Goal: Task Accomplishment & Management: Manage account settings

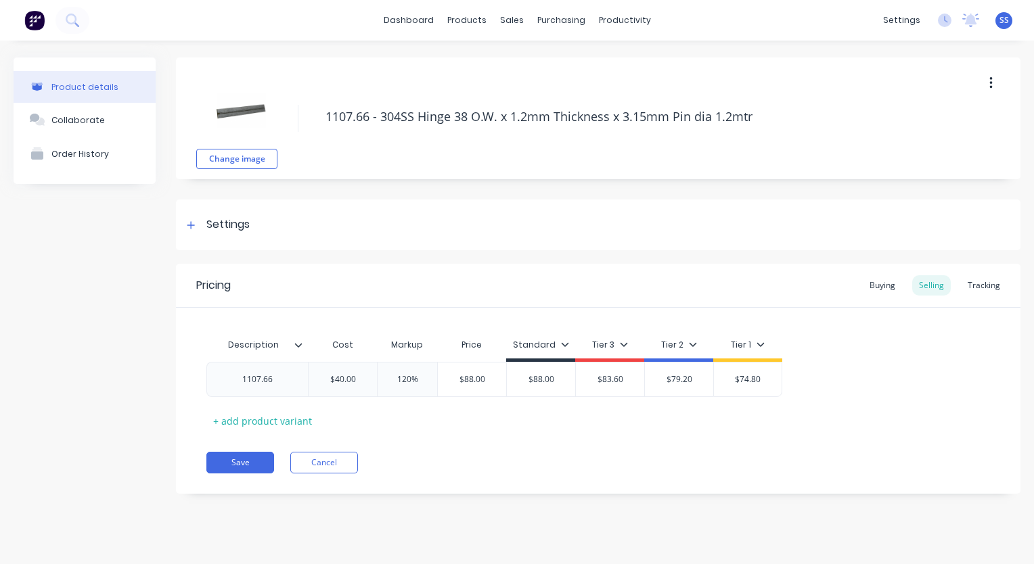
click at [106, 434] on div "Product details Collaborate Order History" at bounding box center [85, 286] width 142 height 457
click at [151, 463] on div "Product details Collaborate Order History" at bounding box center [85, 286] width 142 height 457
click at [42, 321] on div "Product details Collaborate Order History" at bounding box center [85, 286] width 142 height 457
click at [567, 69] on div "Sales Orders" at bounding box center [561, 65] width 55 height 12
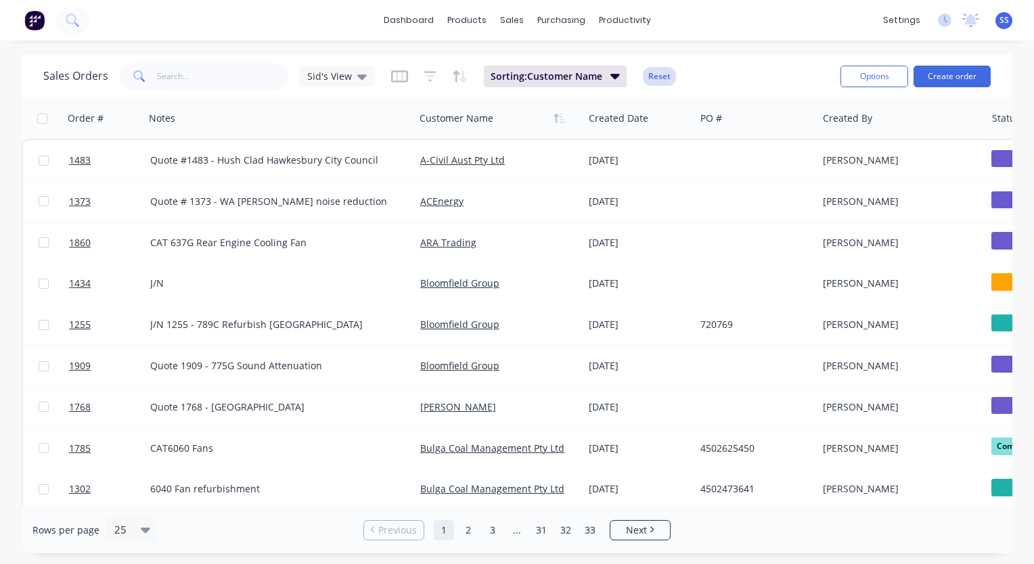
click at [649, 78] on button "Reset" at bounding box center [659, 76] width 33 height 19
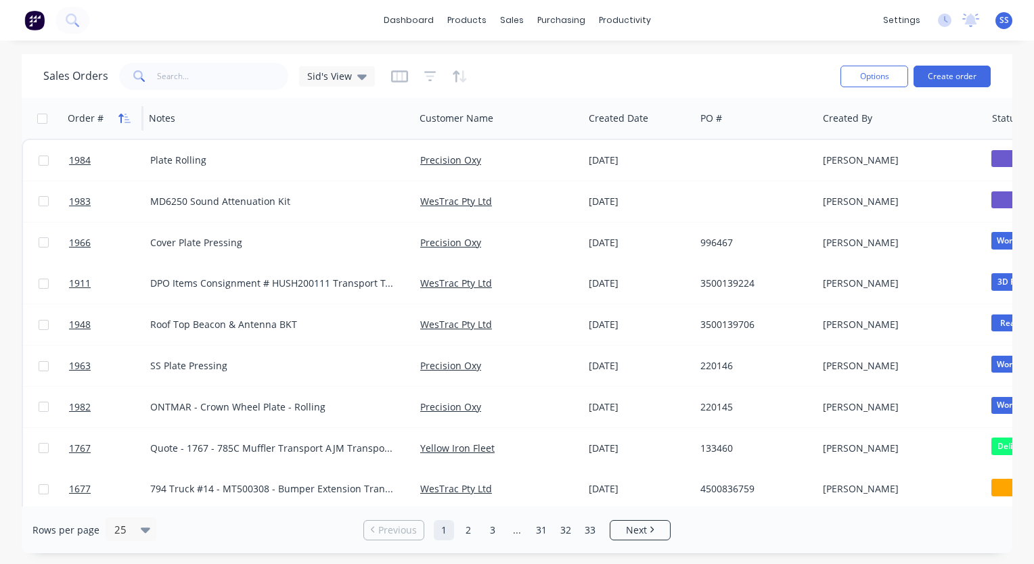
click at [125, 120] on icon "button" at bounding box center [124, 118] width 12 height 11
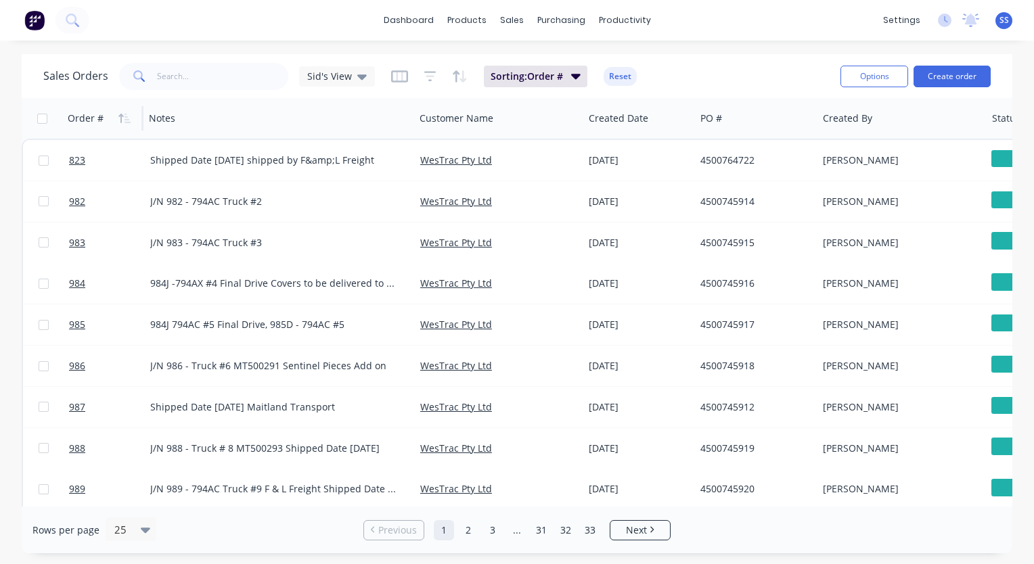
click at [125, 120] on icon "button" at bounding box center [124, 118] width 12 height 11
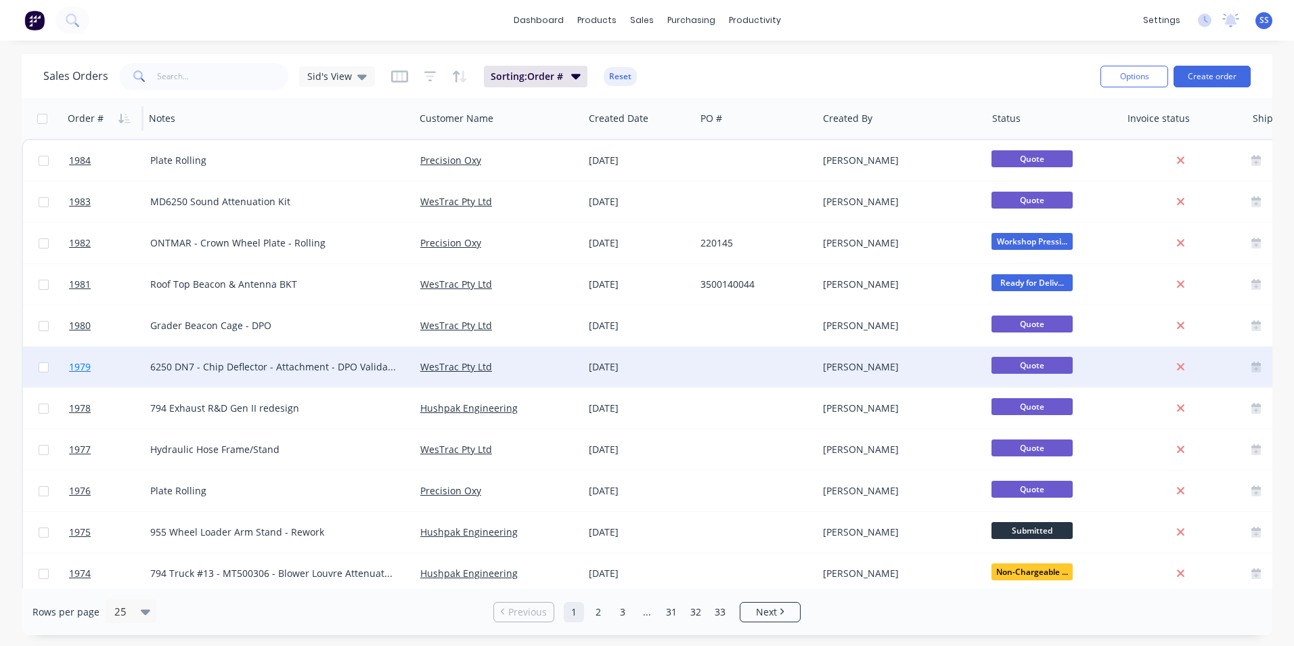
click at [85, 365] on span "1979" at bounding box center [80, 367] width 22 height 14
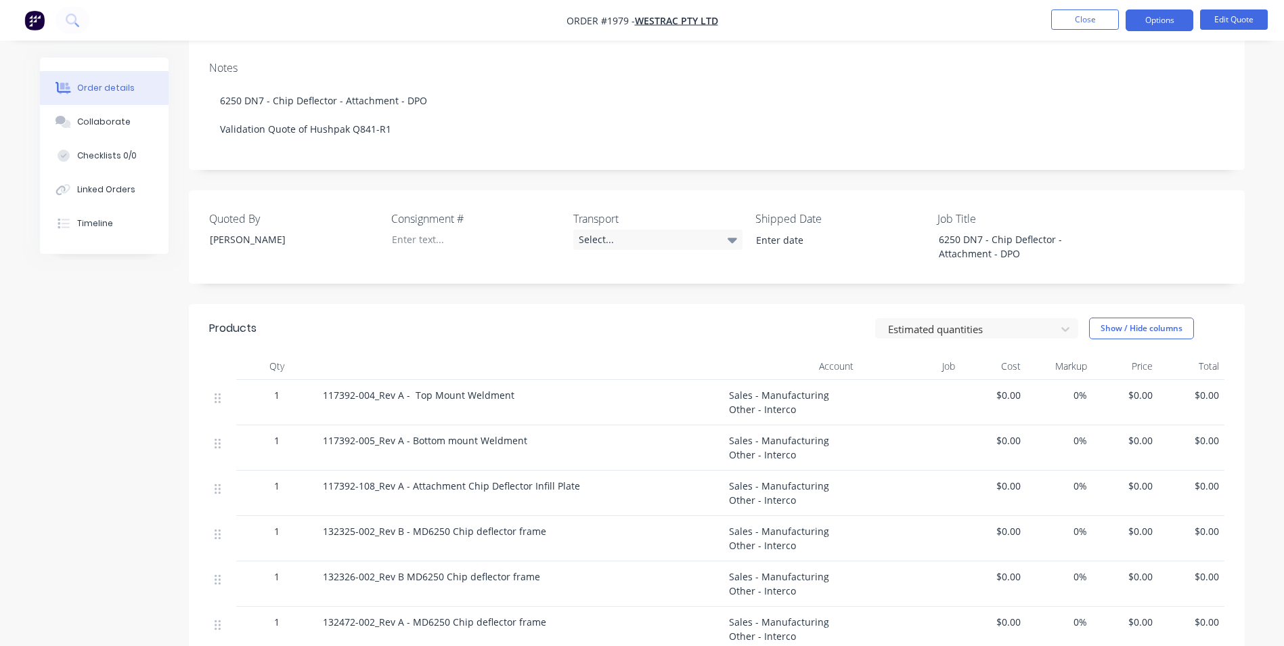
scroll to position [271, 0]
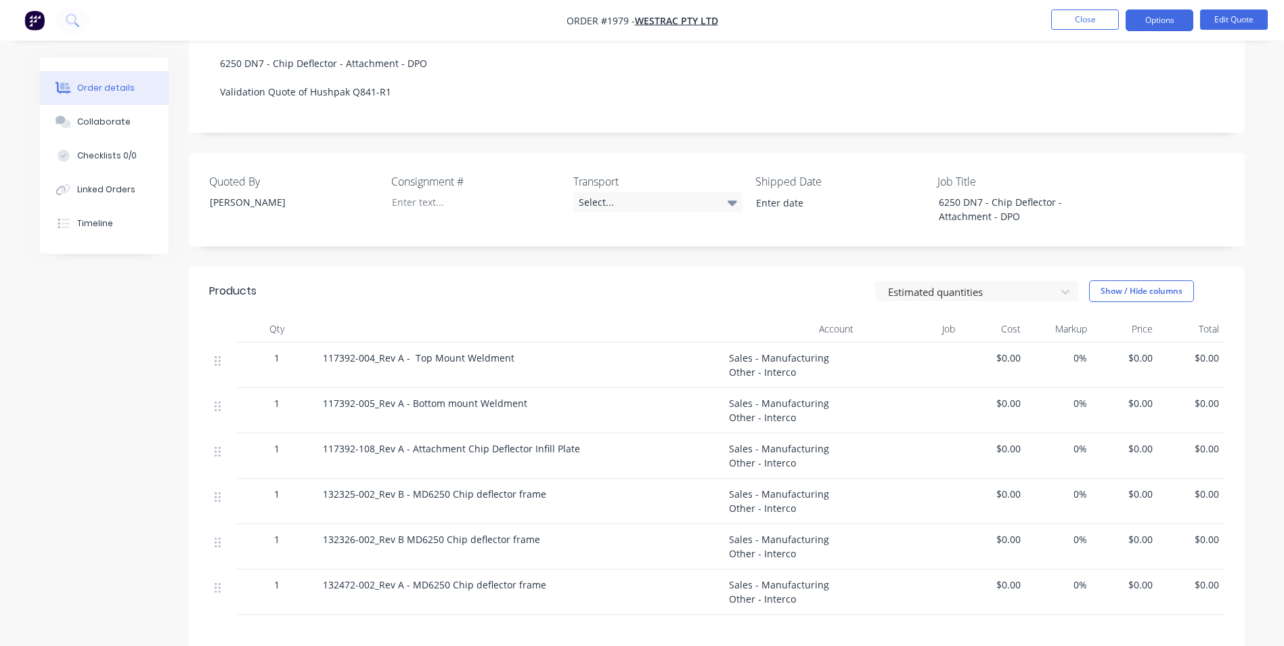
click at [1020, 342] on div "$0.00" at bounding box center [993, 364] width 66 height 45
click at [1010, 351] on span "$0.00" at bounding box center [993, 358] width 55 height 14
click at [1000, 351] on span "$0.00" at bounding box center [993, 358] width 55 height 14
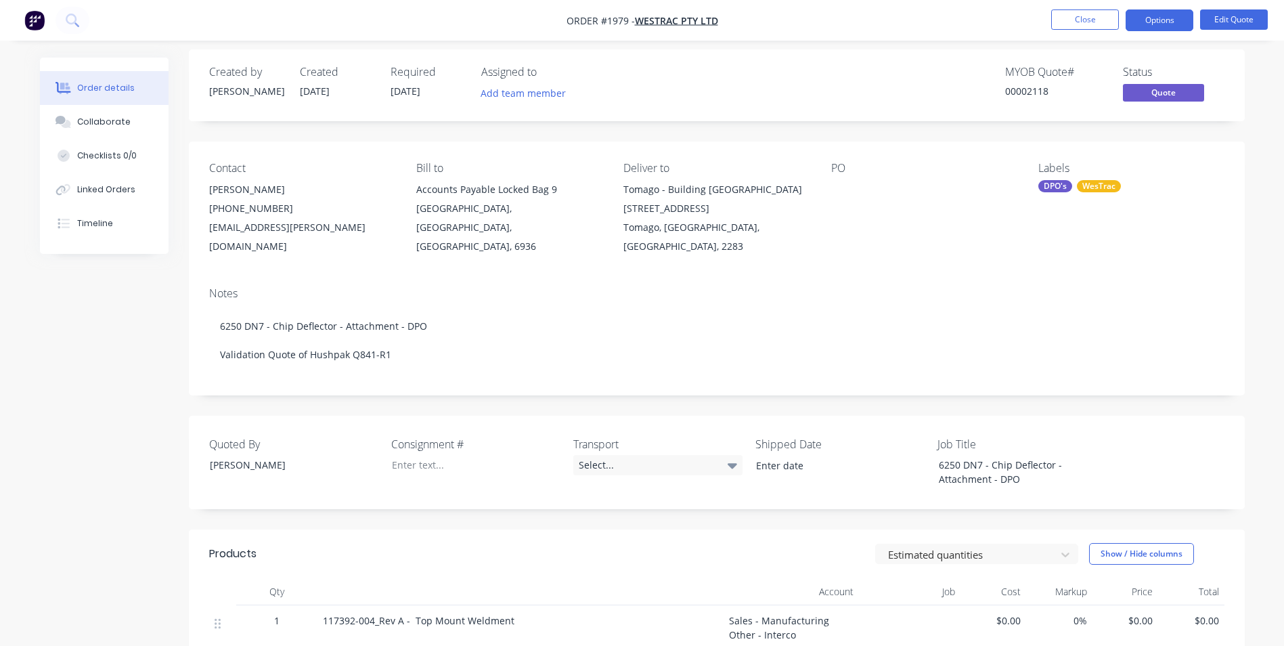
scroll to position [0, 0]
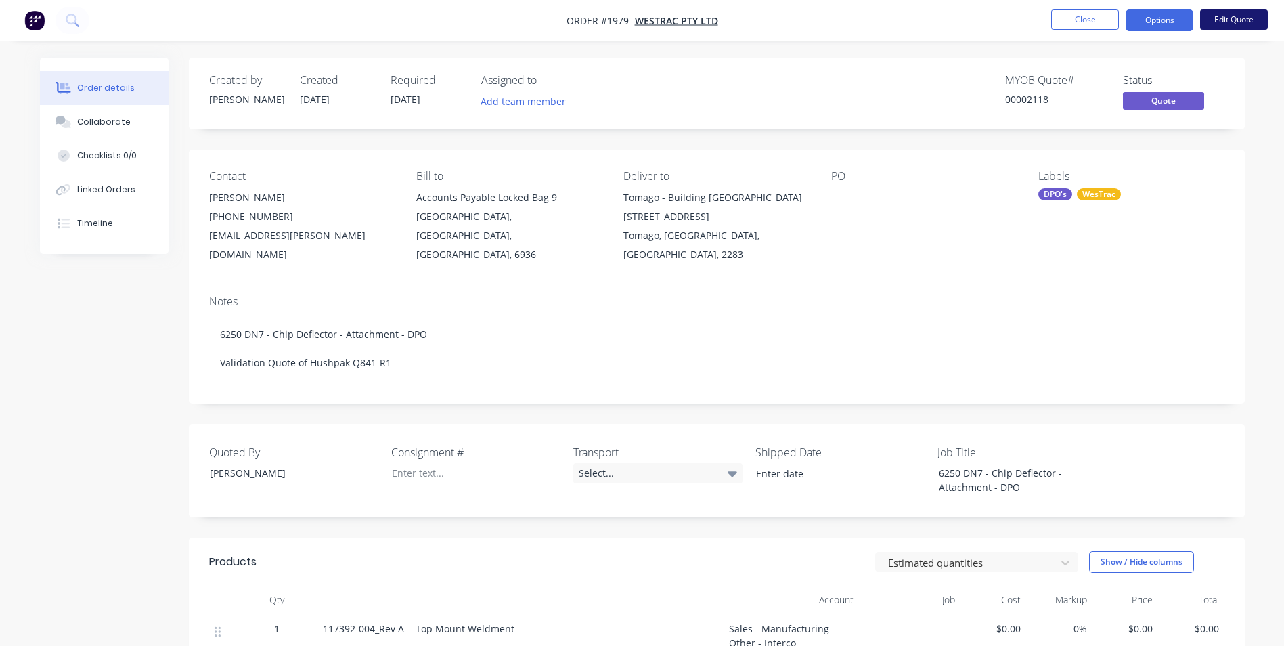
click at [1033, 21] on button "Edit Quote" at bounding box center [1234, 19] width 68 height 20
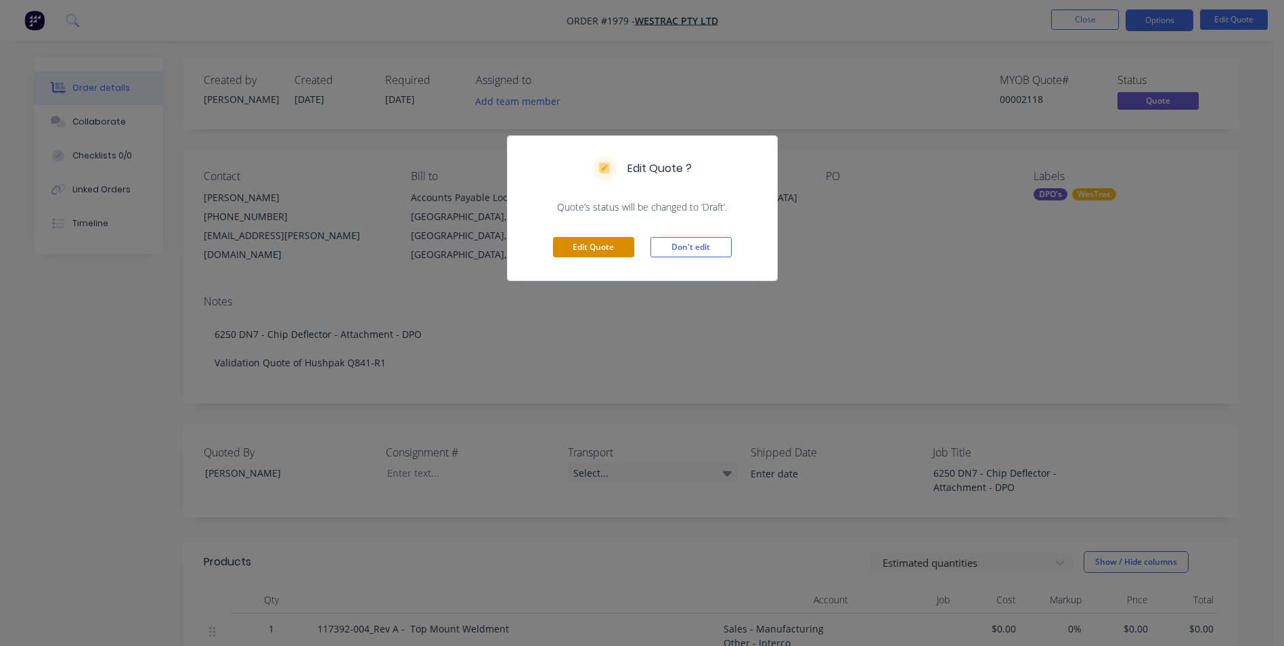
click at [566, 244] on button "Edit Quote" at bounding box center [593, 247] width 81 height 20
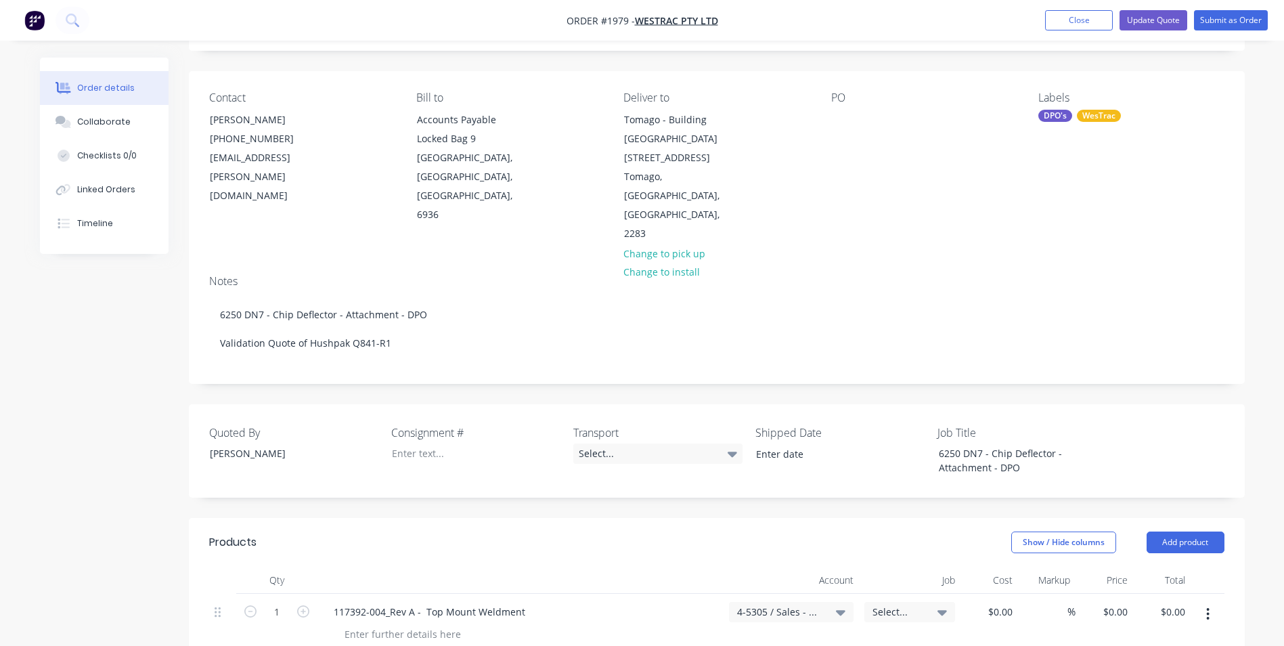
scroll to position [203, 0]
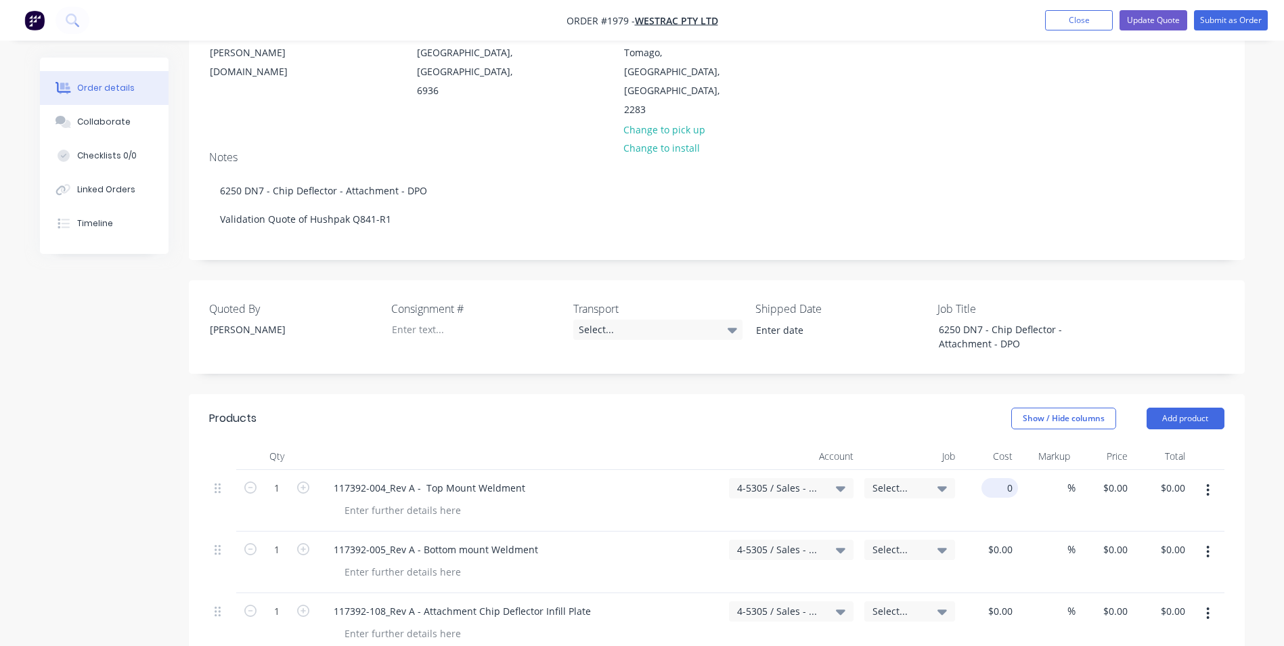
click at [1006, 478] on input "0" at bounding box center [1002, 488] width 31 height 20
type input "$300.00"
click at [1006, 539] on input "0" at bounding box center [1002, 549] width 31 height 20
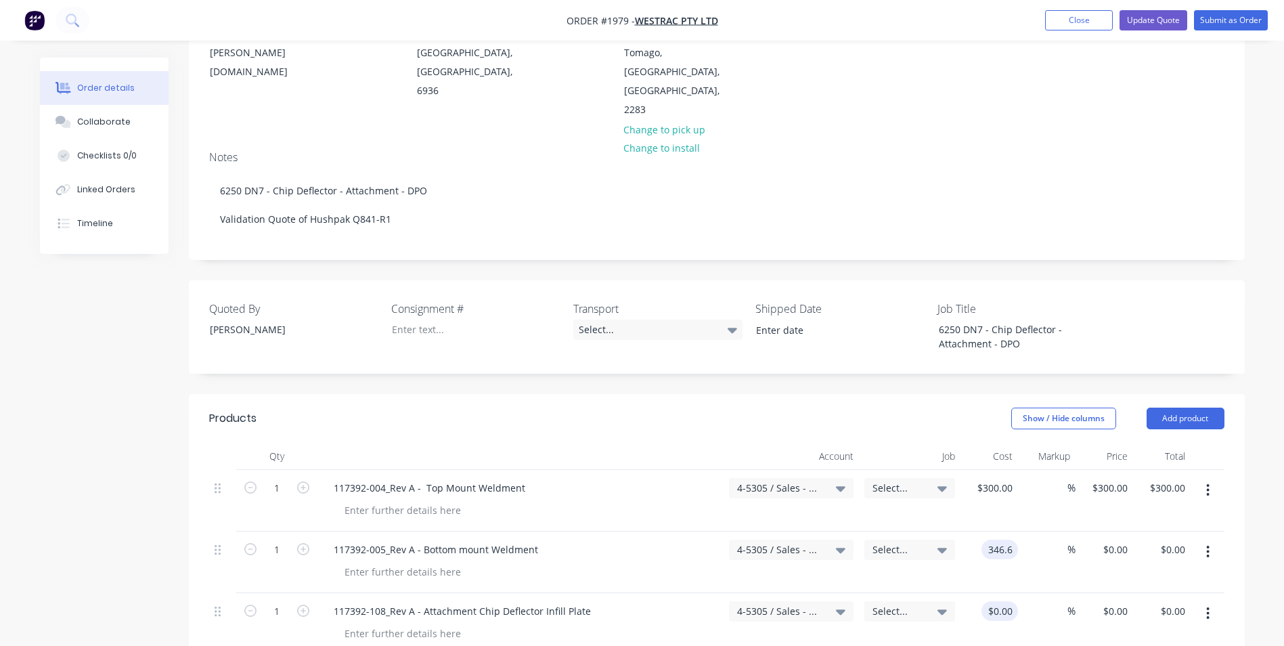
type input "$346.60"
click at [999, 564] on div "0 0" at bounding box center [1007, 611] width 21 height 20
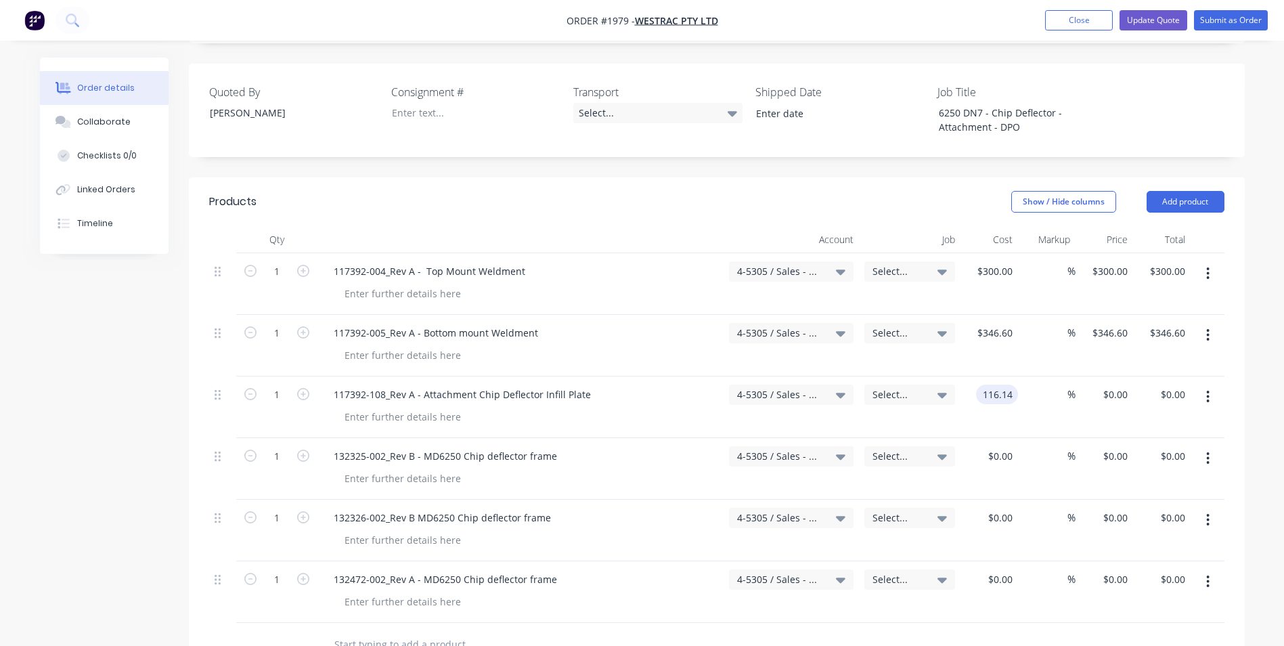
scroll to position [474, 0]
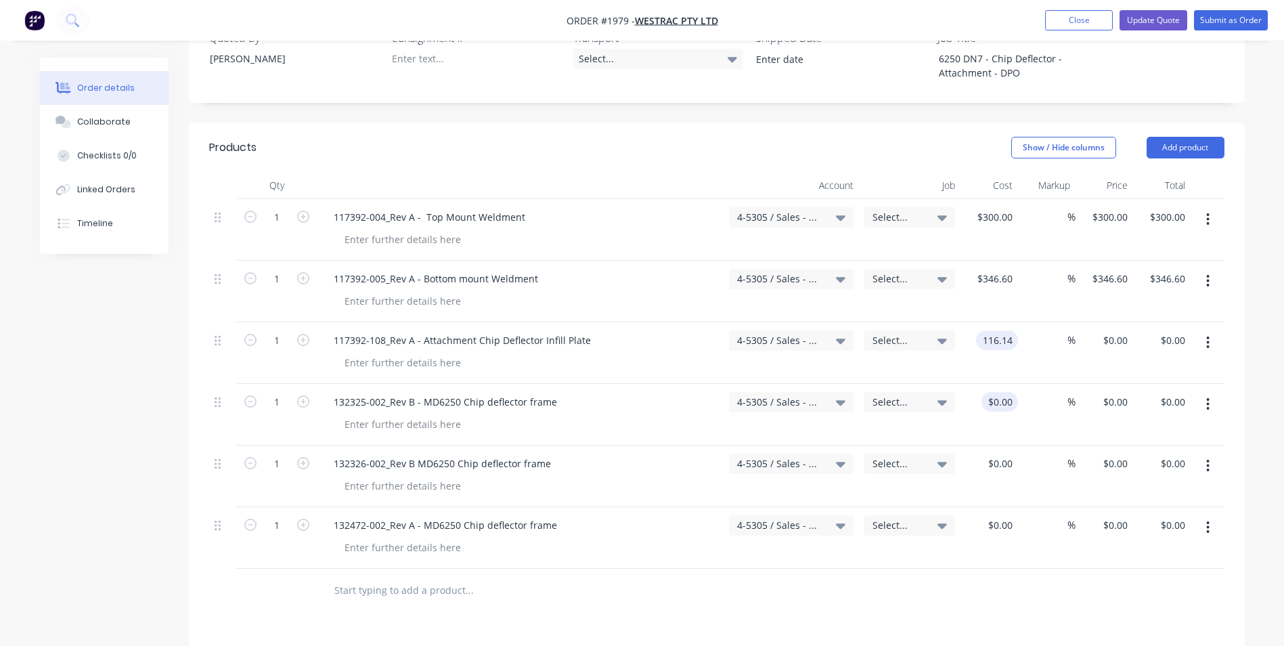
type input "$116.14"
click at [997, 384] on div "0 $0.00" at bounding box center [989, 415] width 58 height 62
type input "$1,220.26"
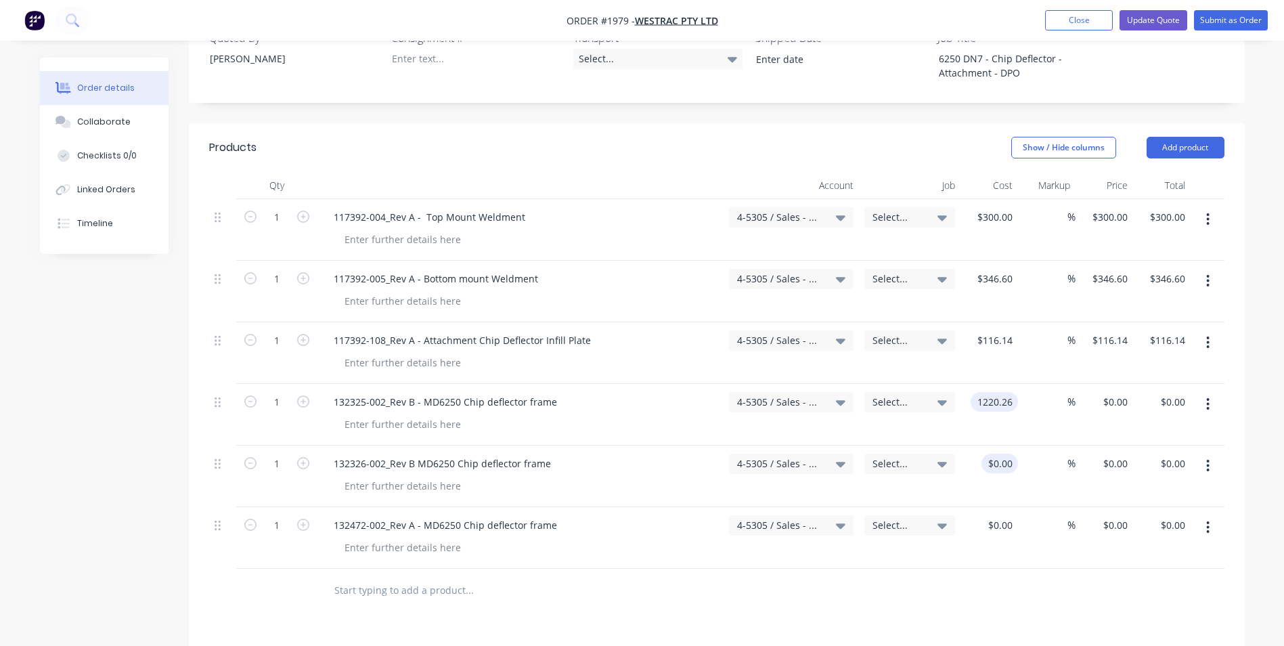
type input "$1,220.26"
click at [1015, 453] on input "0" at bounding box center [1002, 463] width 31 height 20
type input "$1,220.26"
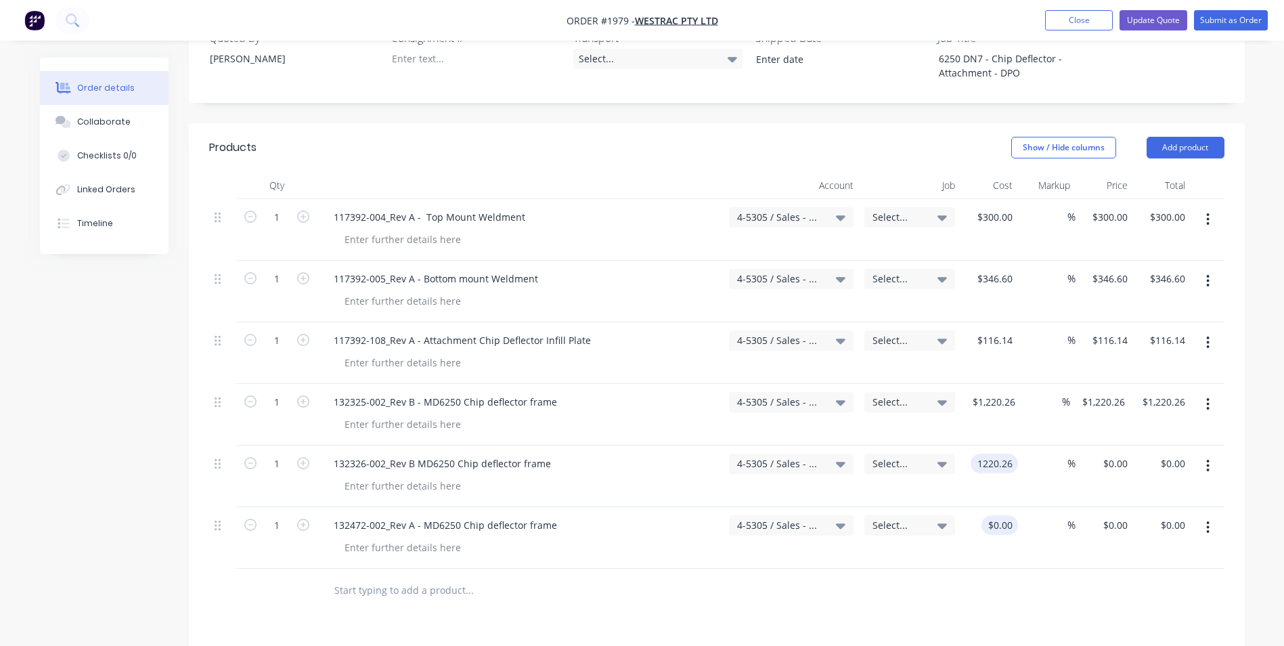
type input "$1,220.26"
click at [993, 507] on div "0 $0.00" at bounding box center [989, 538] width 58 height 62
type input "$1,220.26"
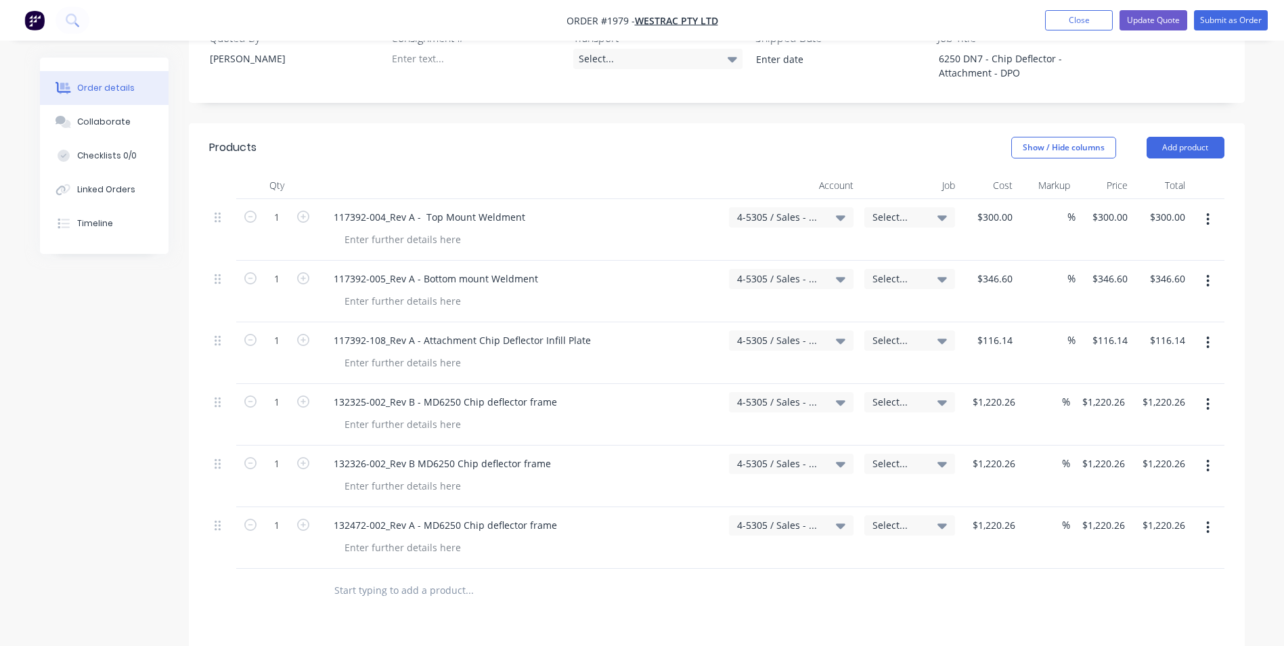
click at [998, 558] on div "Products Show / Hide columns Add product Qty Account Job Cost Markup Price Tota…" at bounding box center [717, 530] width 1056 height 814
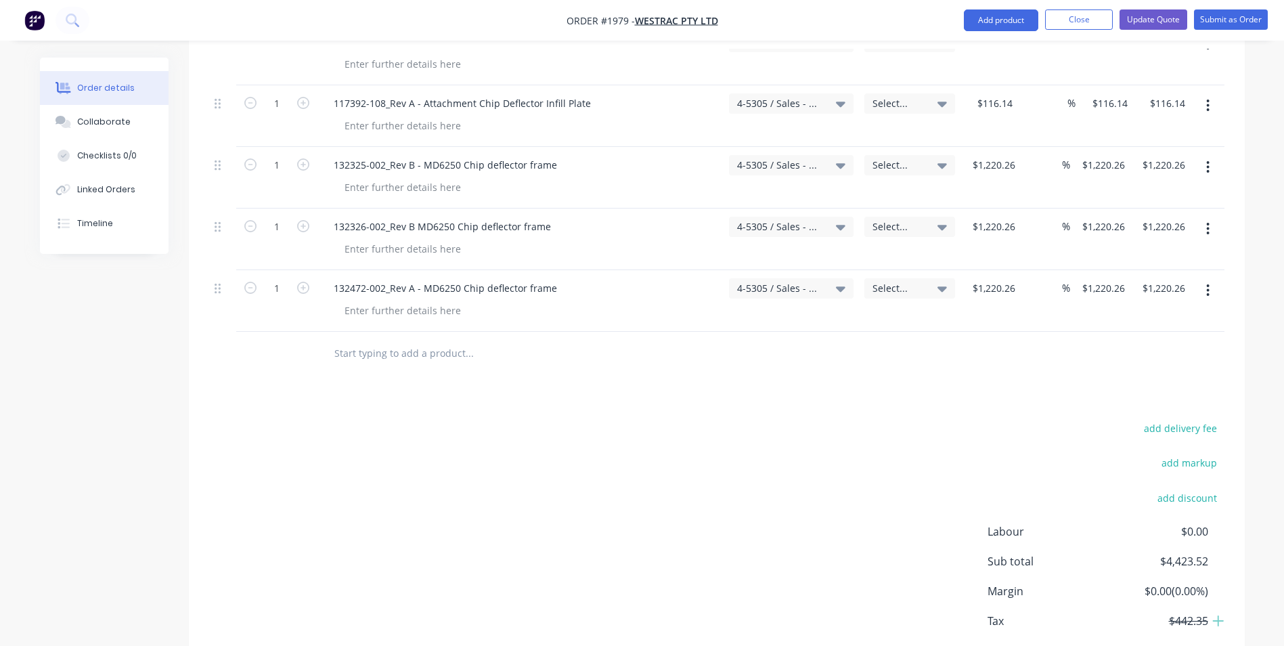
scroll to position [729, 0]
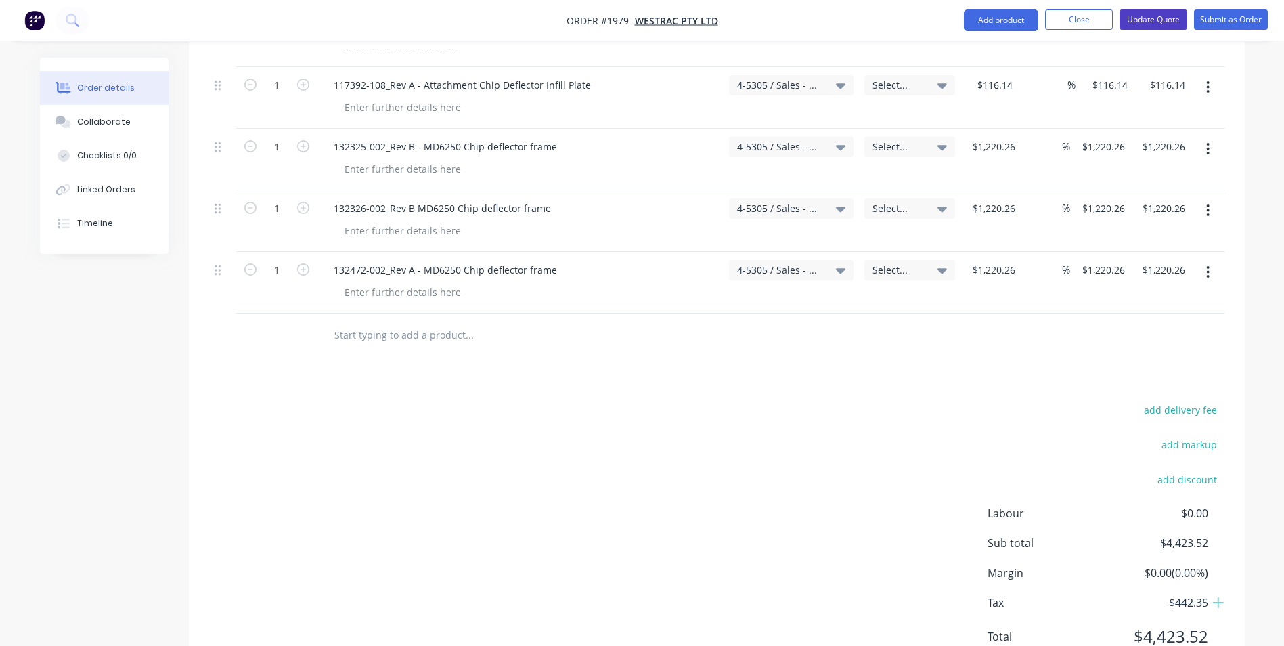
click at [1033, 24] on button "Update Quote" at bounding box center [1153, 19] width 68 height 20
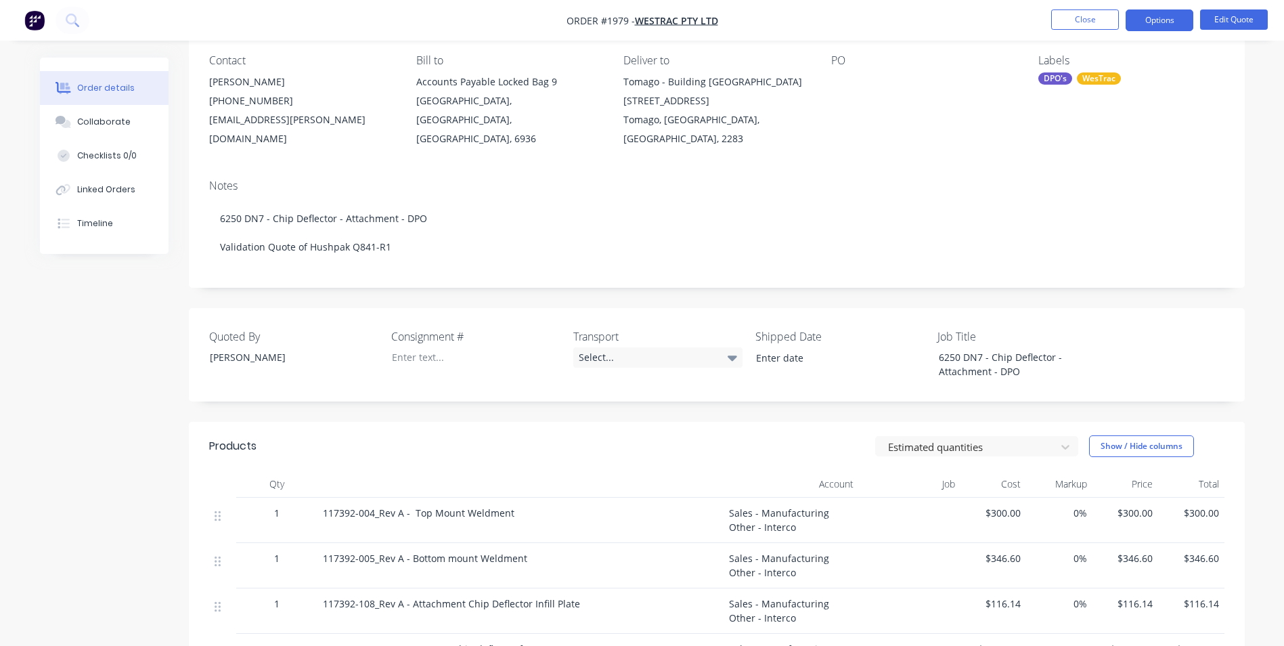
scroll to position [0, 0]
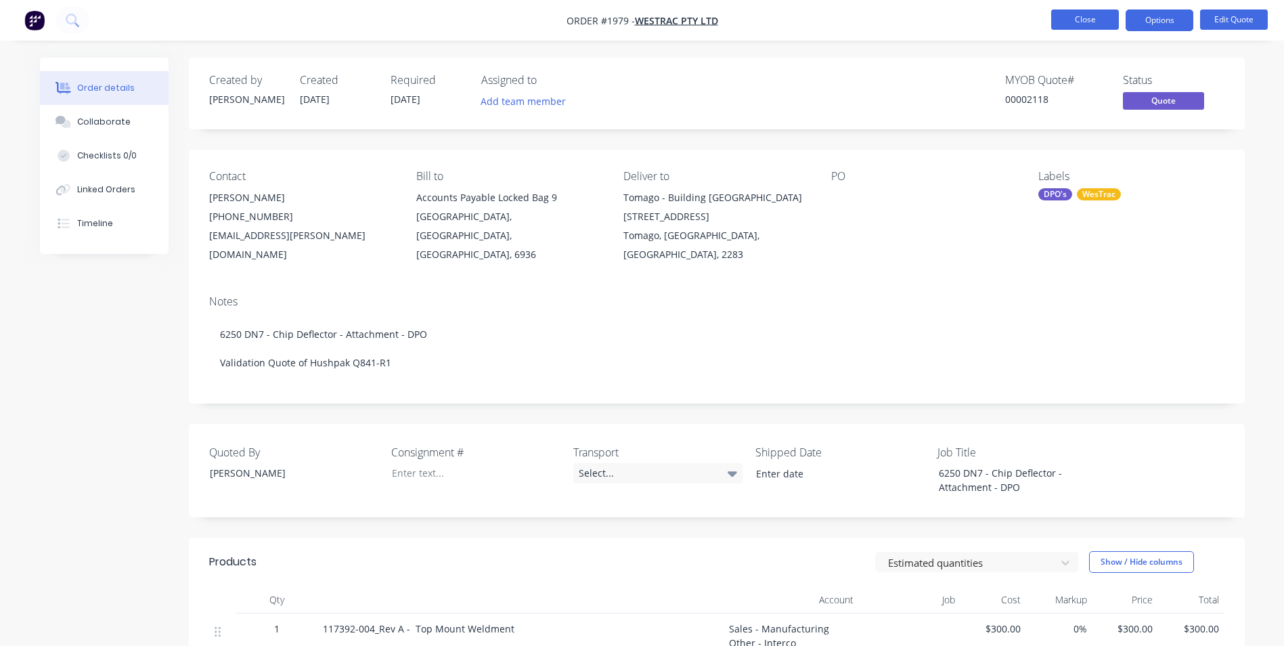
click at [1033, 28] on button "Close" at bounding box center [1085, 19] width 68 height 20
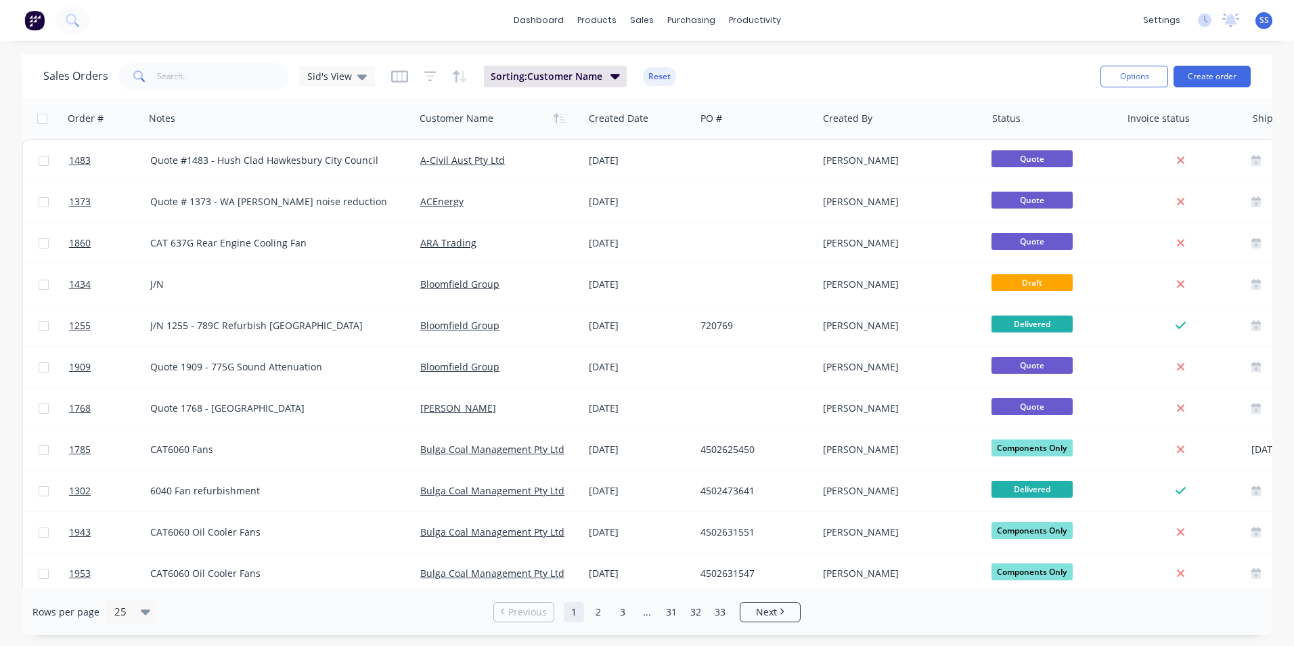
drag, startPoint x: 654, startPoint y: 76, endPoint x: 634, endPoint y: 97, distance: 29.2
click at [654, 76] on button "Reset" at bounding box center [659, 76] width 33 height 19
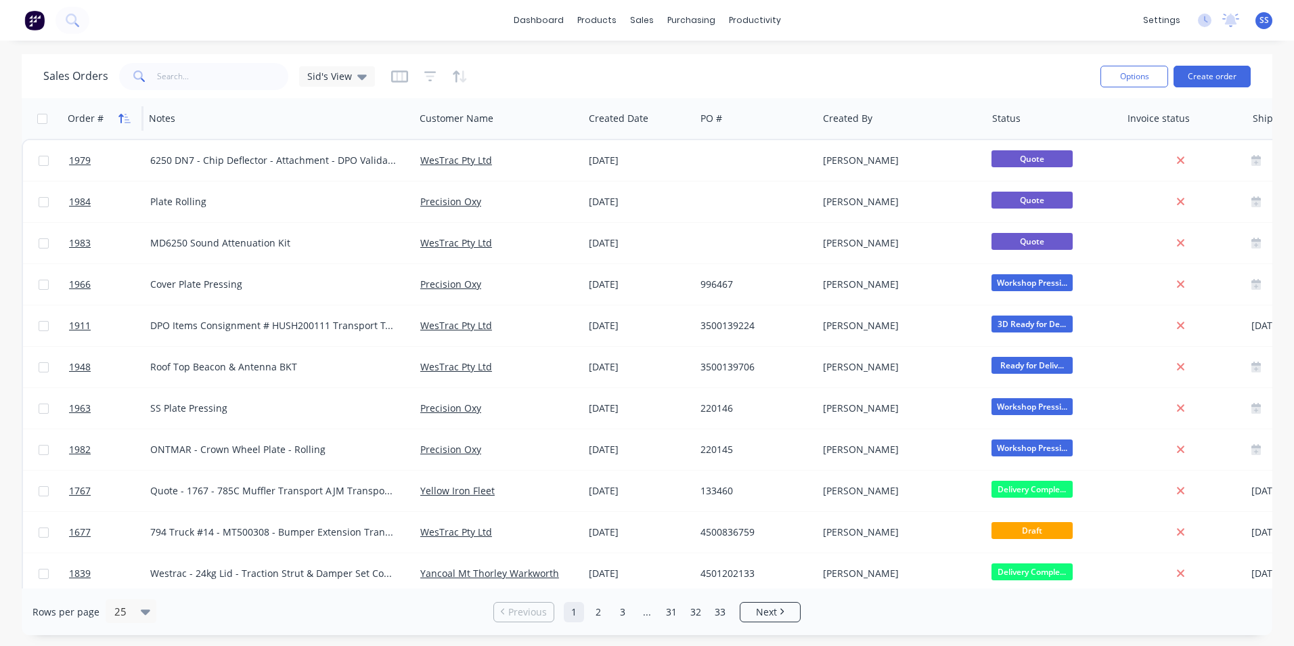
click at [123, 115] on icon "button" at bounding box center [124, 118] width 12 height 11
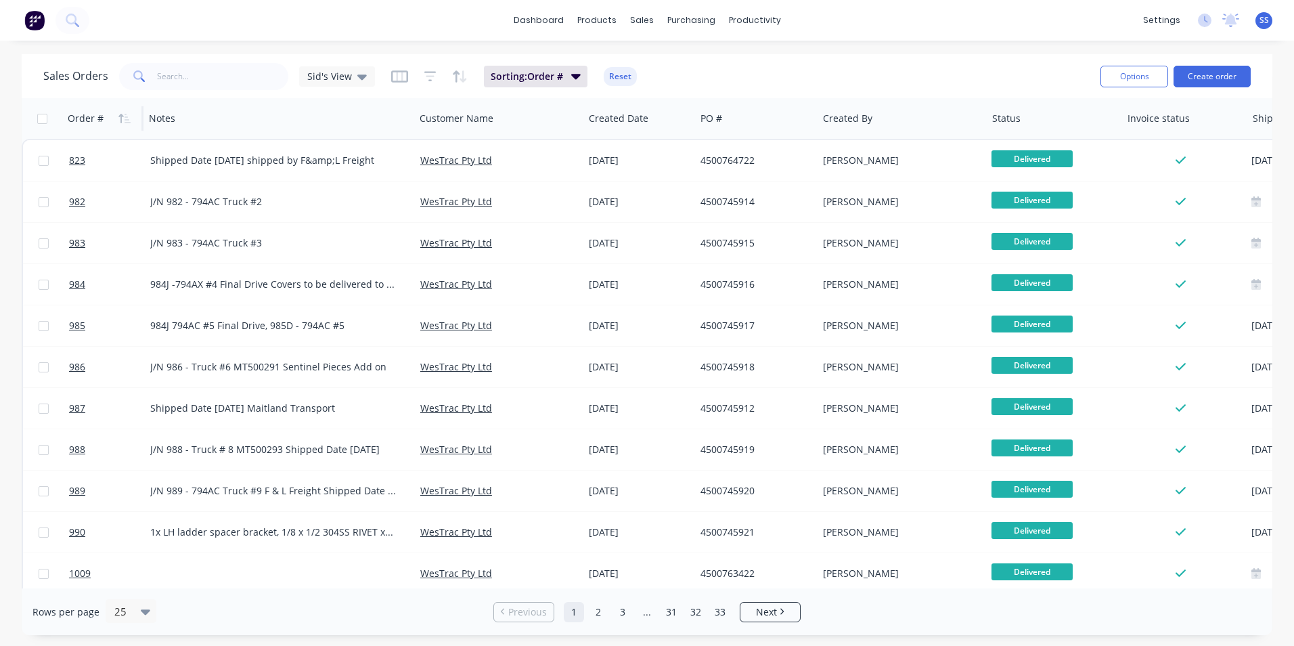
click at [123, 115] on icon "button" at bounding box center [124, 118] width 12 height 11
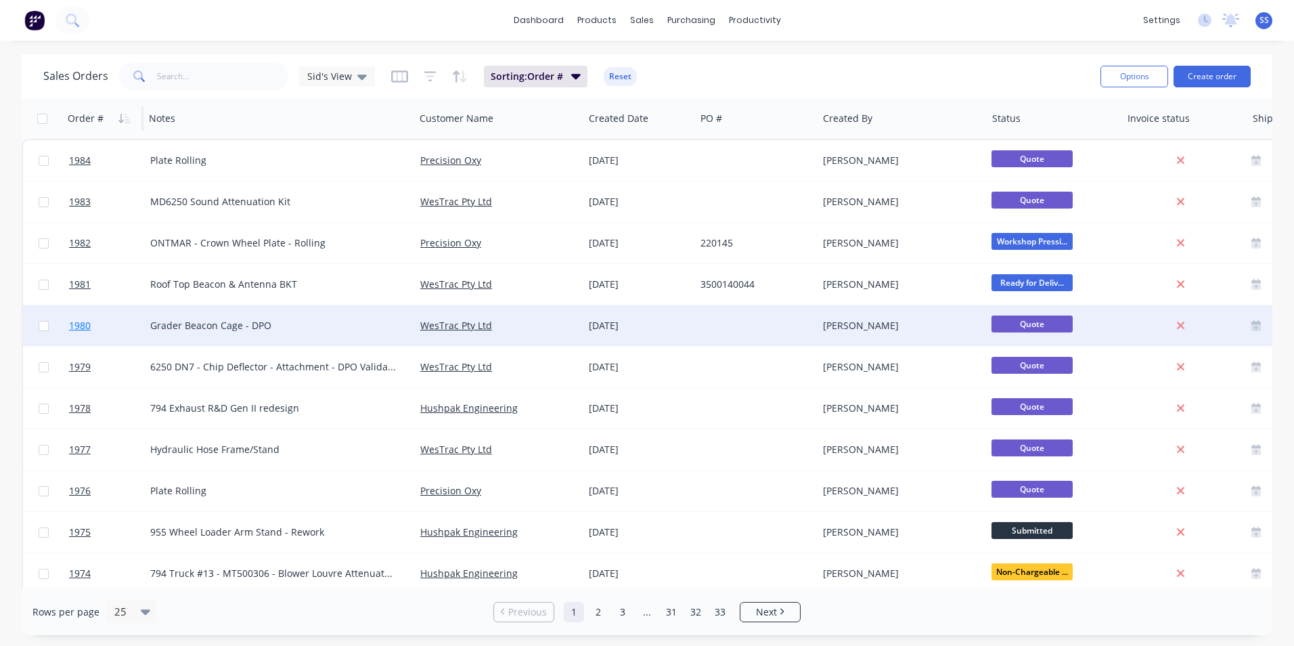
click at [86, 326] on span "1980" at bounding box center [80, 326] width 22 height 14
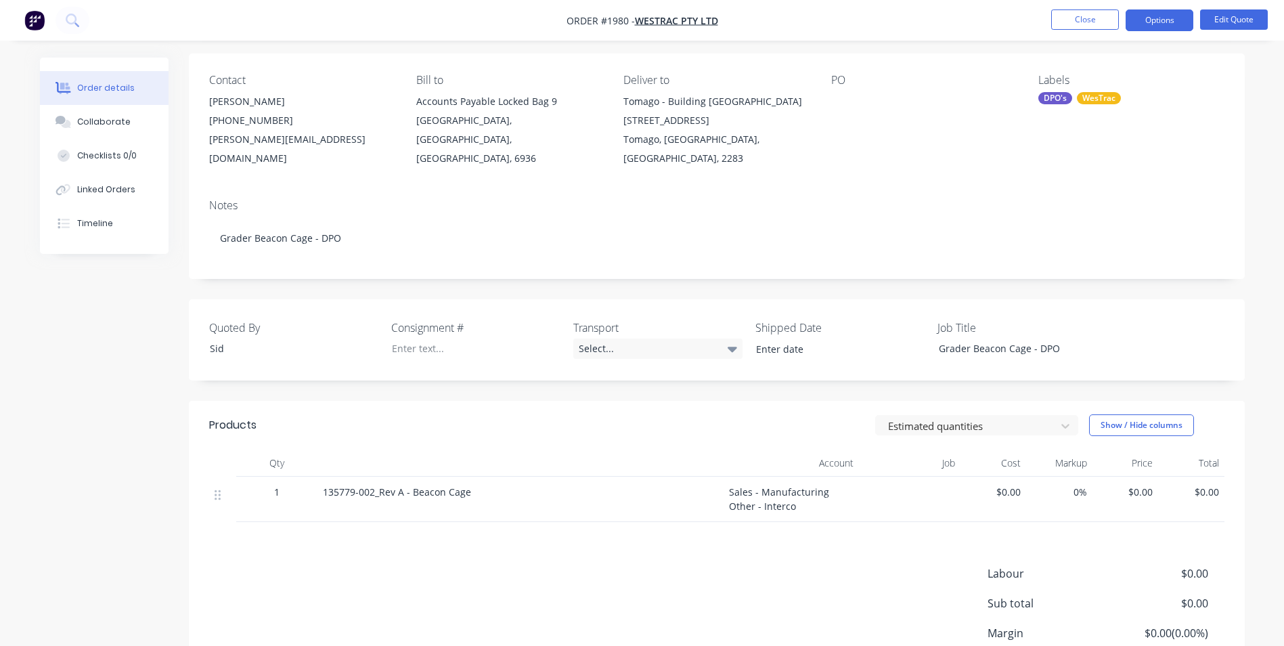
scroll to position [194, 0]
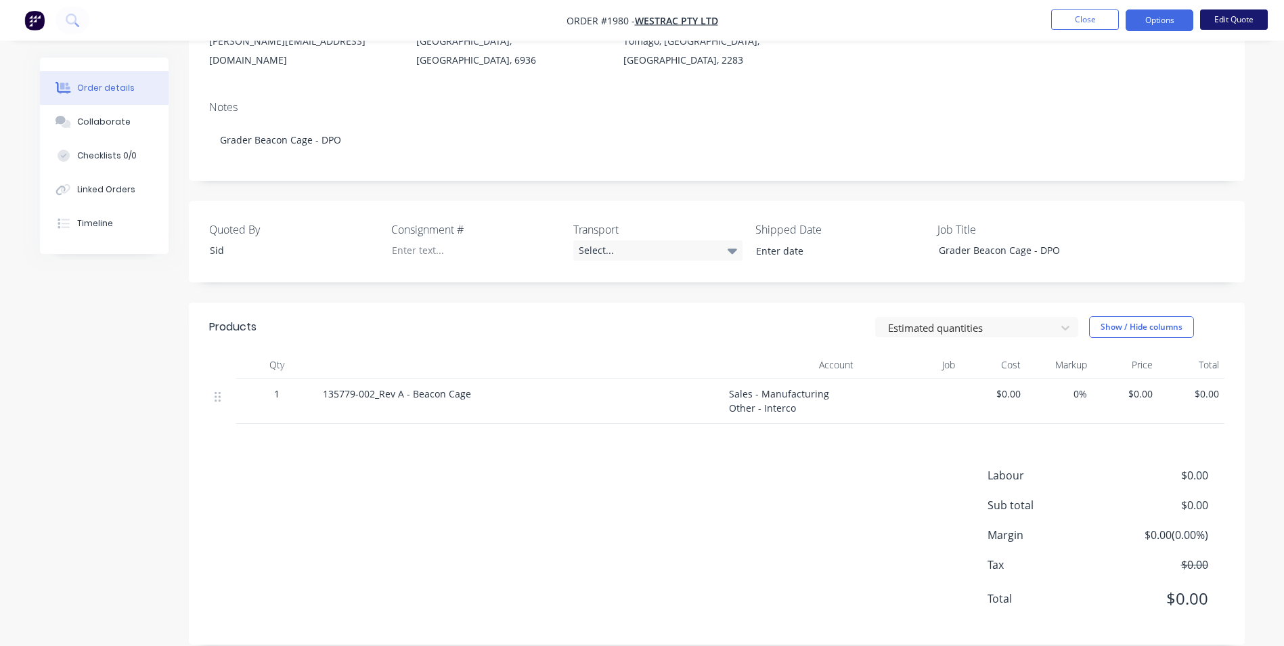
click at [1033, 22] on button "Edit Quote" at bounding box center [1234, 19] width 68 height 20
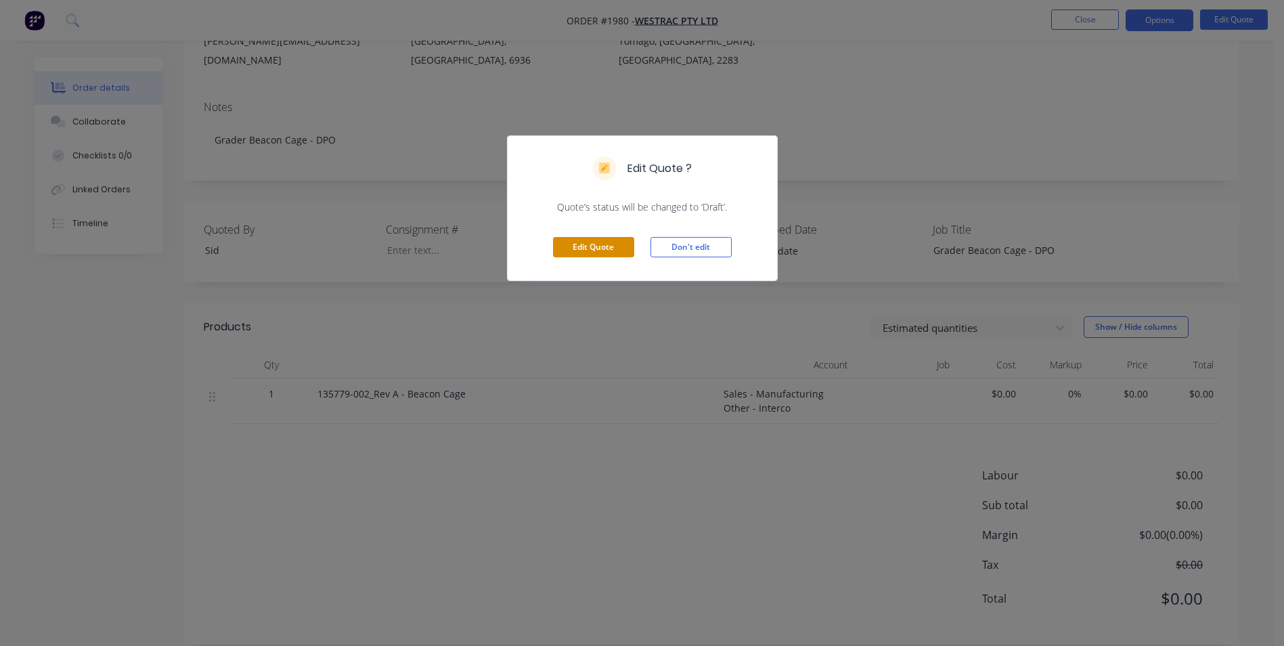
click at [595, 250] on button "Edit Quote" at bounding box center [593, 247] width 81 height 20
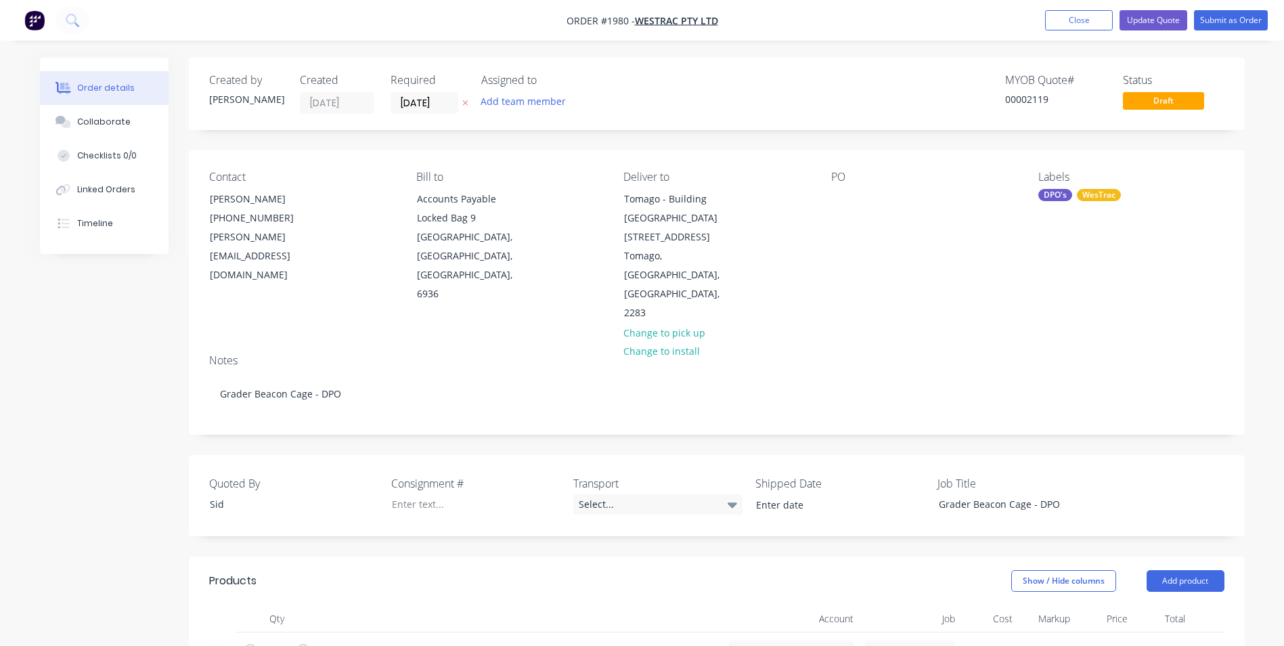
click at [74, 328] on div "Created by [PERSON_NAME] Created [DATE] Required [DATE] Assigned to Add team me…" at bounding box center [642, 570] width 1204 height 1025
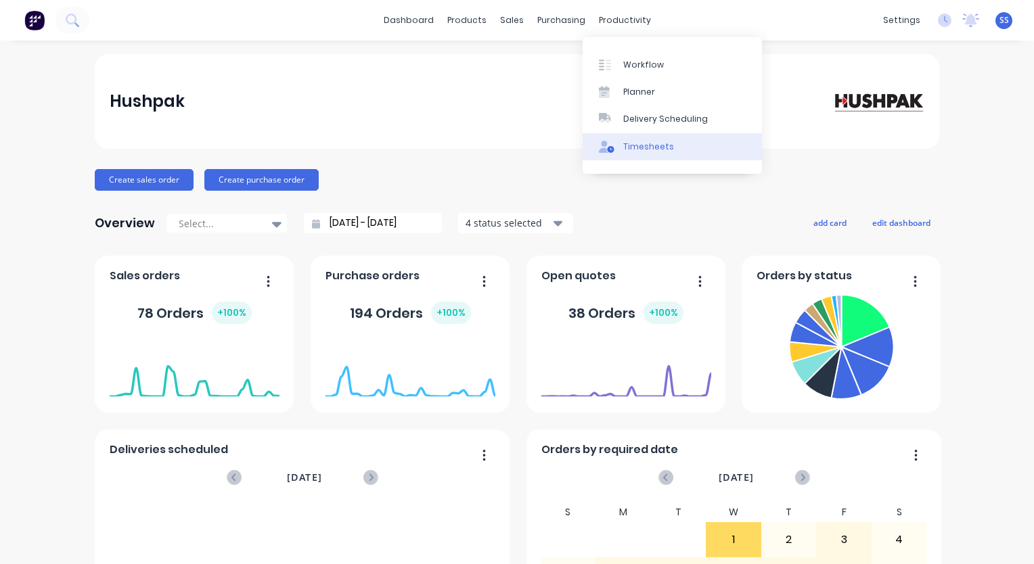
click at [639, 143] on div "Timesheets" at bounding box center [648, 147] width 51 height 12
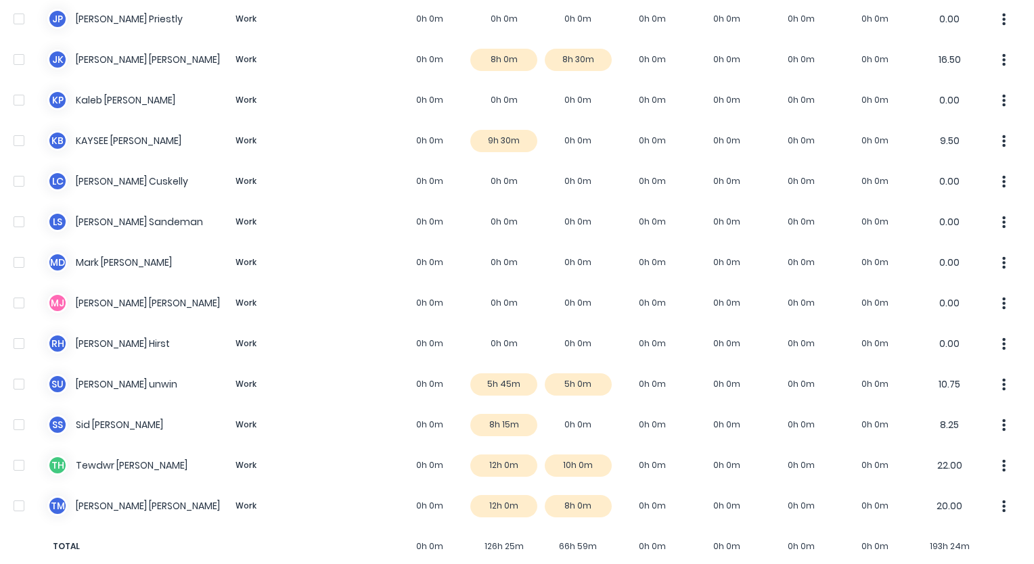
scroll to position [936, 0]
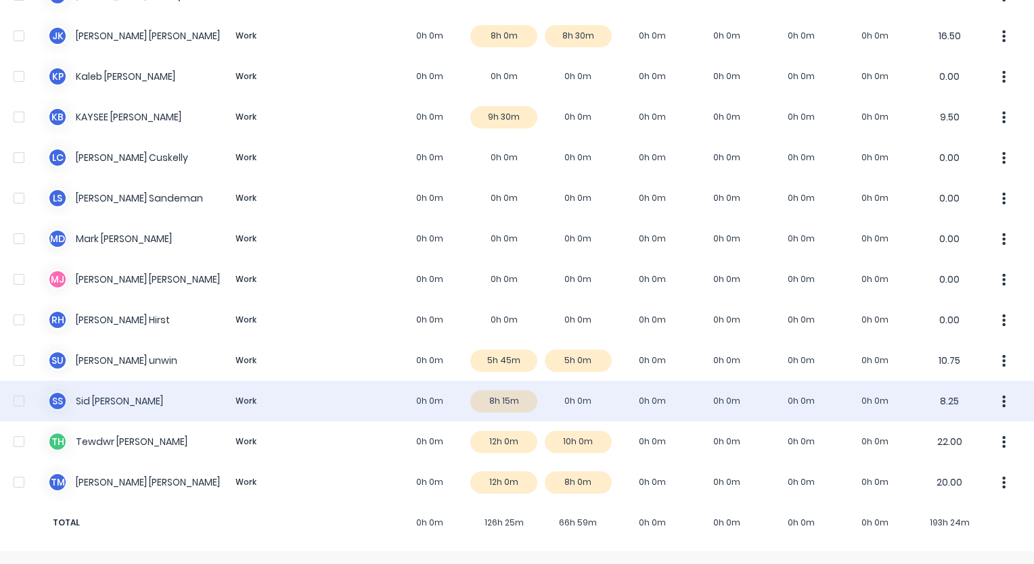
click at [587, 397] on div "S S Sid Singh Work 0h 0m 8h 15m 0h 0m 0h 0m 0h 0m 0h 0m 0h 0m 8.25" at bounding box center [517, 401] width 1034 height 41
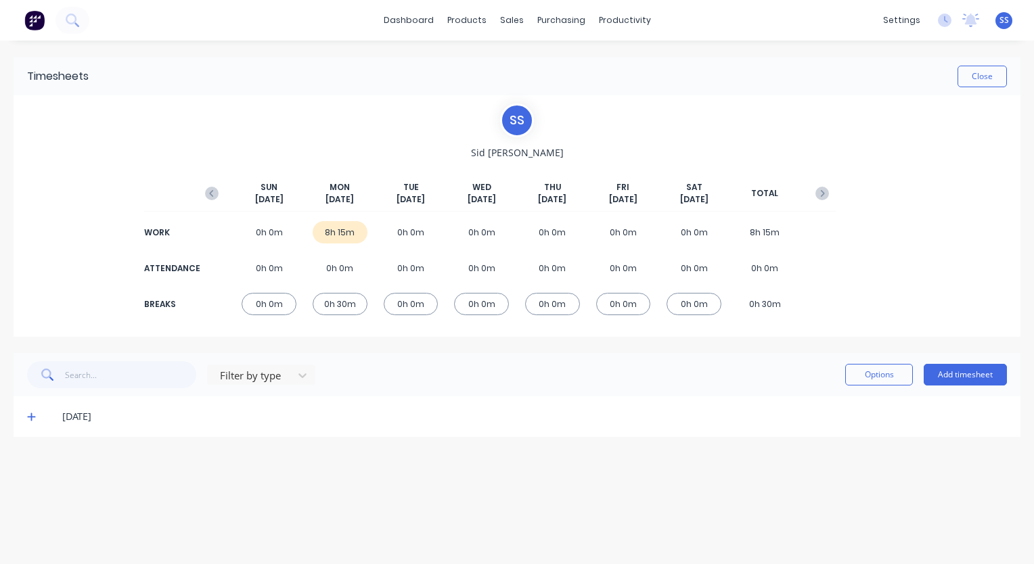
click at [30, 417] on icon at bounding box center [31, 417] width 8 height 8
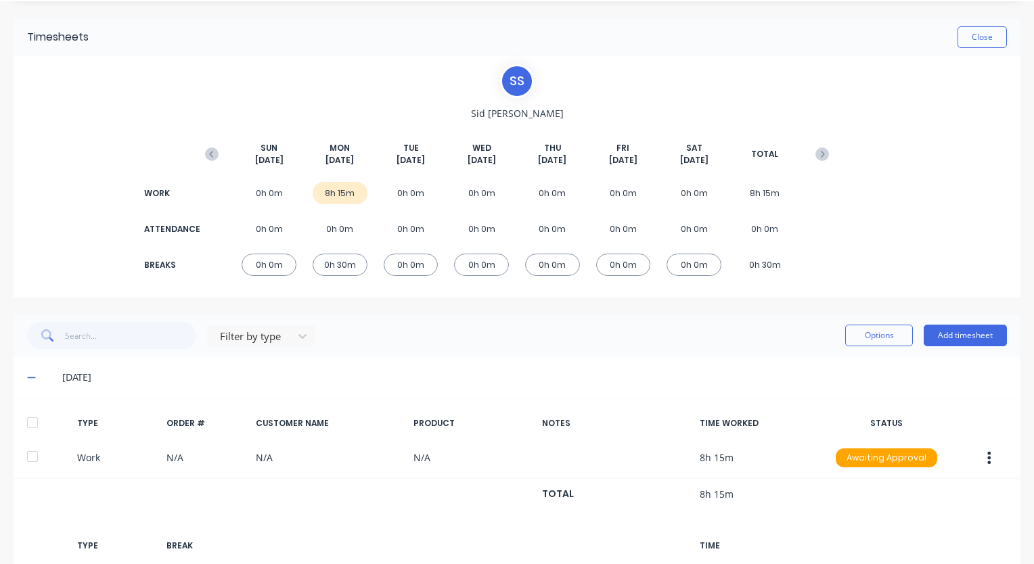
scroll to position [134, 0]
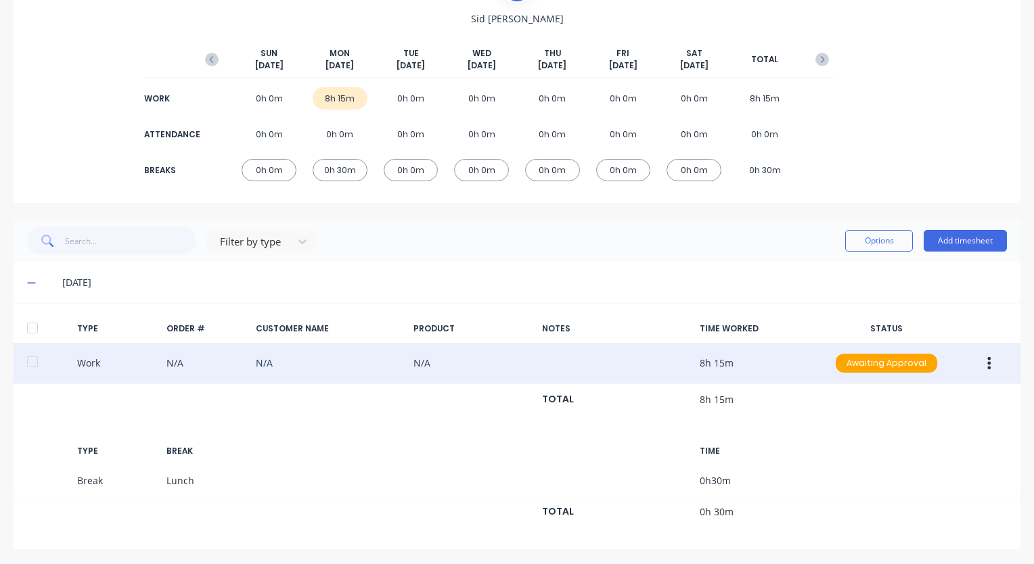
click at [976, 359] on button "button" at bounding box center [989, 363] width 32 height 24
click at [948, 338] on div "Duplicate" at bounding box center [941, 340] width 104 height 20
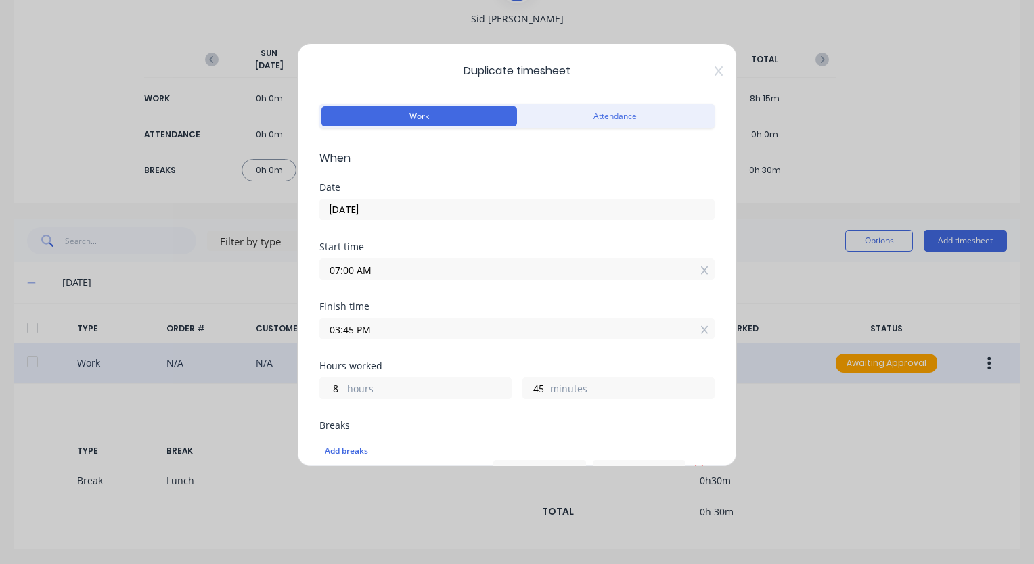
click at [430, 212] on input "[DATE]" at bounding box center [517, 210] width 394 height 20
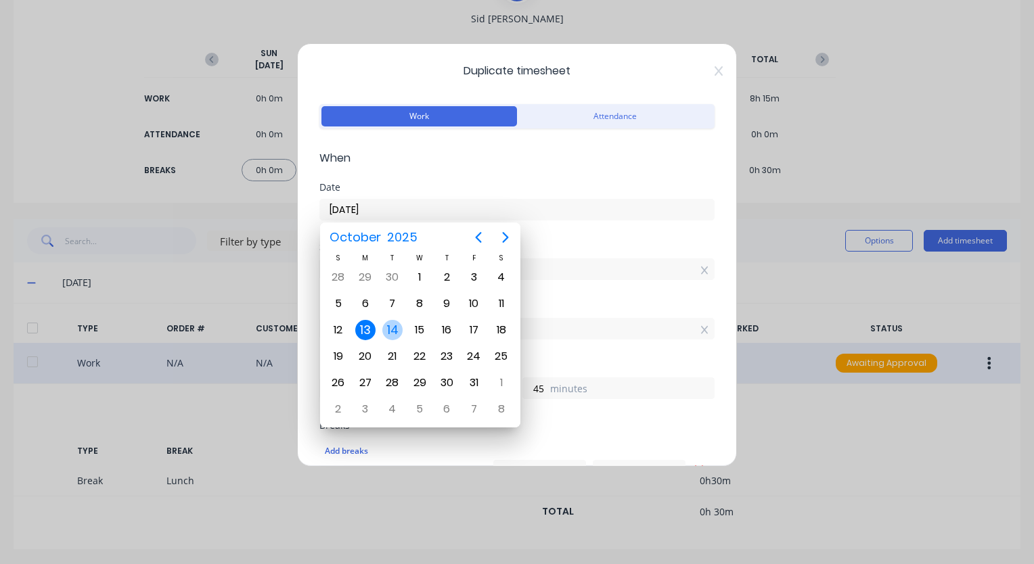
click at [394, 322] on div "14" at bounding box center [392, 330] width 20 height 20
type input "[DATE]"
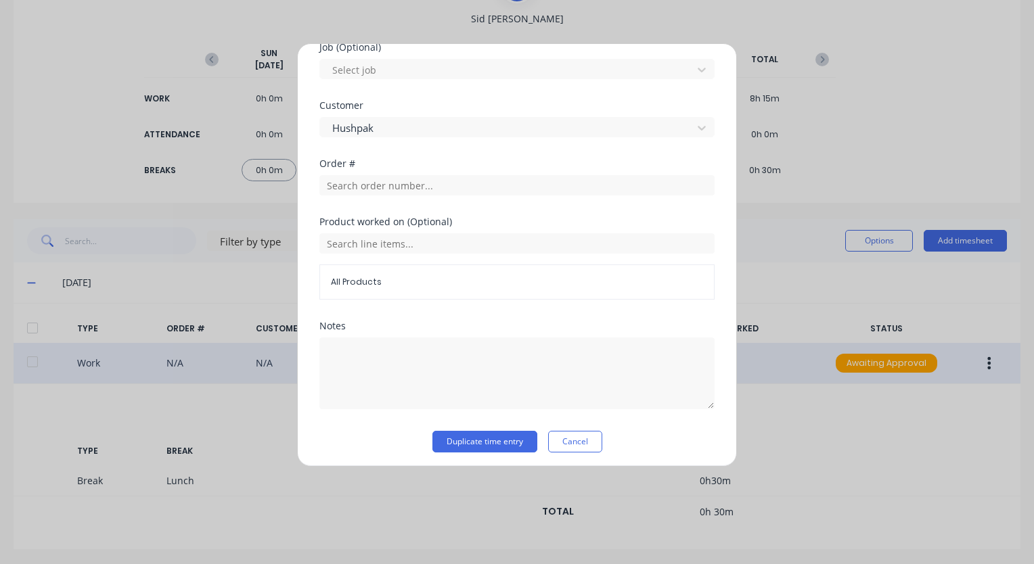
scroll to position [606, 0]
click at [474, 437] on button "Duplicate time entry" at bounding box center [484, 439] width 105 height 22
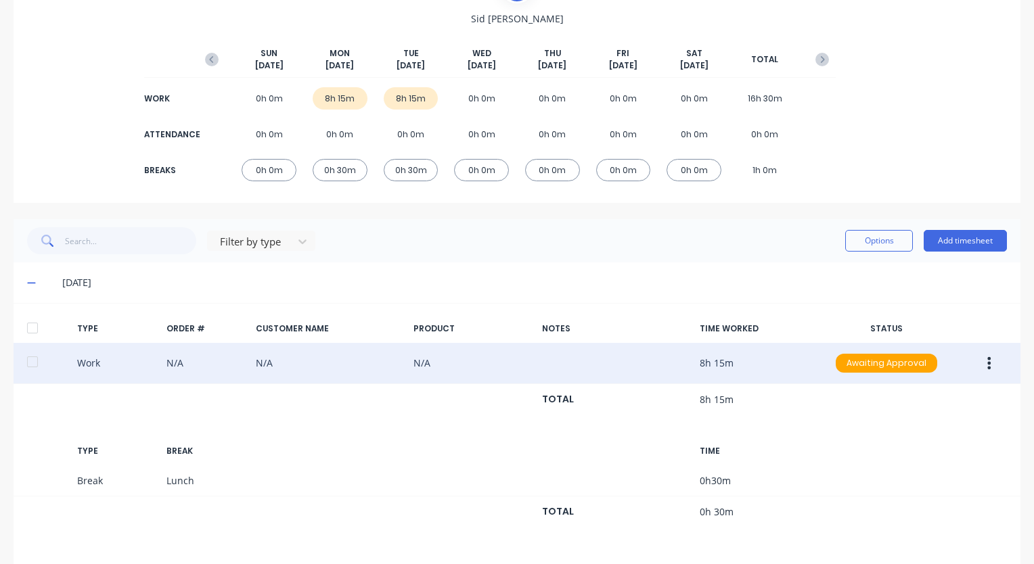
click at [30, 286] on icon at bounding box center [31, 282] width 9 height 9
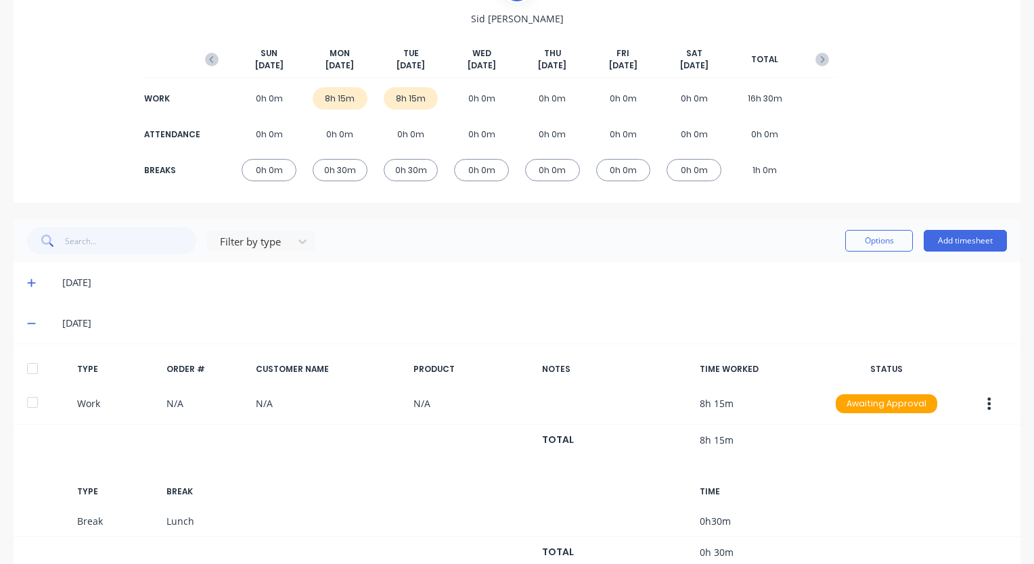
click at [38, 323] on span at bounding box center [34, 324] width 14 height 14
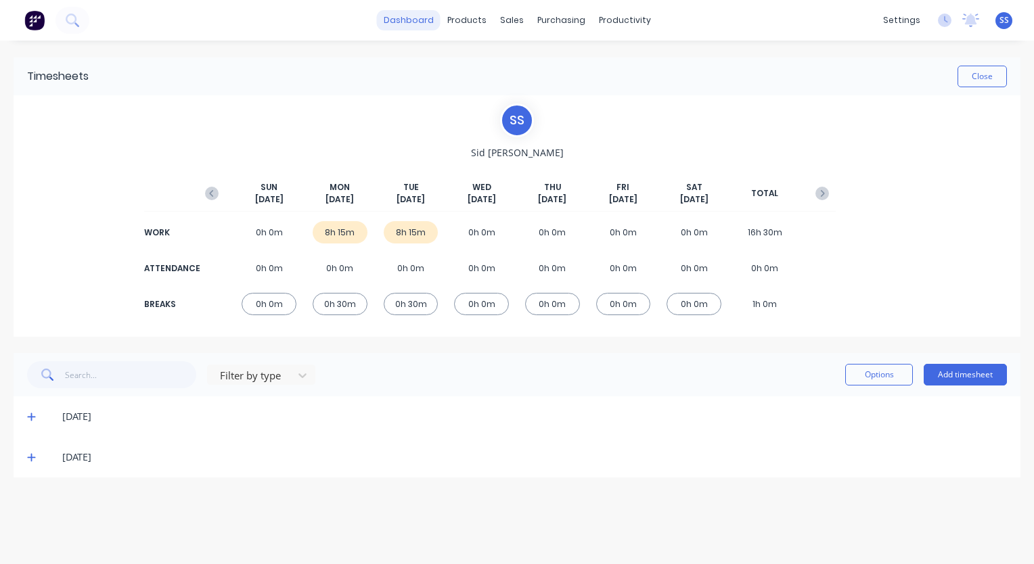
click at [398, 26] on link "dashboard" at bounding box center [409, 20] width 64 height 20
